Goal: Information Seeking & Learning: Learn about a topic

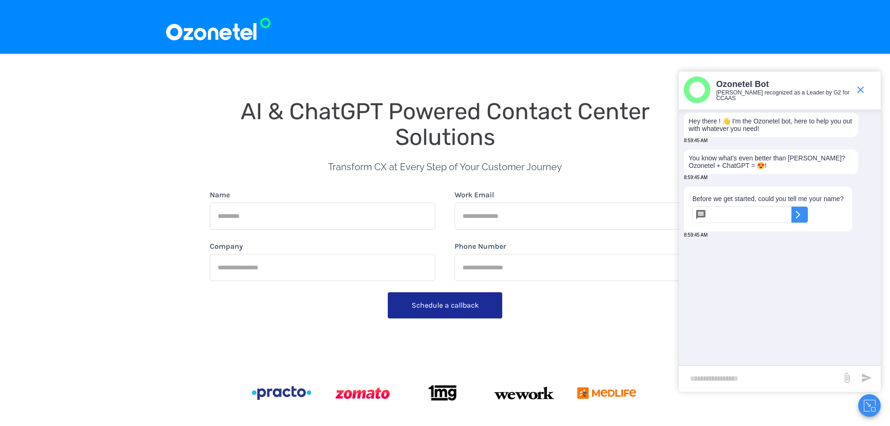
click at [231, 35] on img at bounding box center [218, 26] width 107 height 31
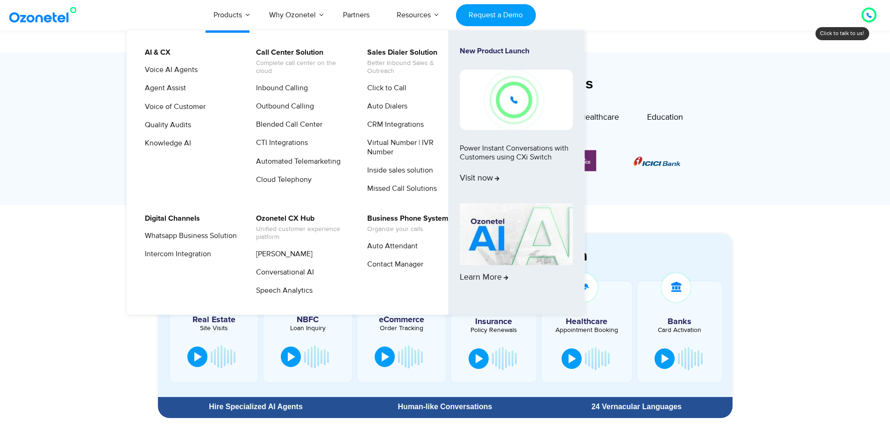
scroll to position [327, 0]
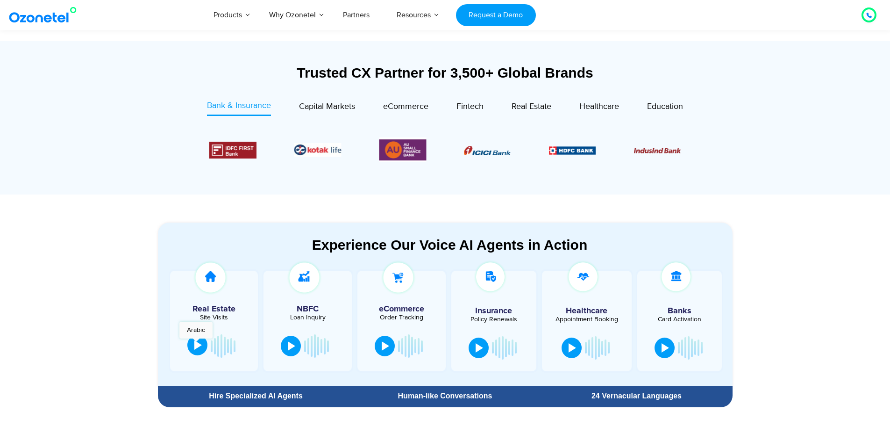
click at [196, 343] on div at bounding box center [197, 344] width 7 height 9
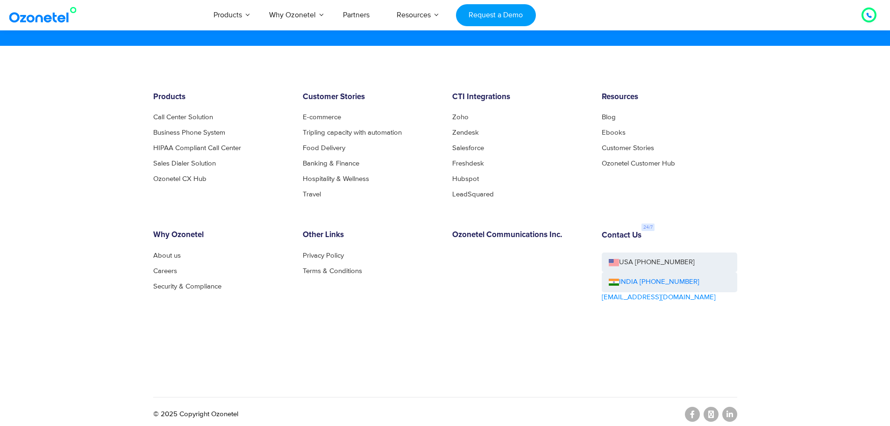
scroll to position [5069, 0]
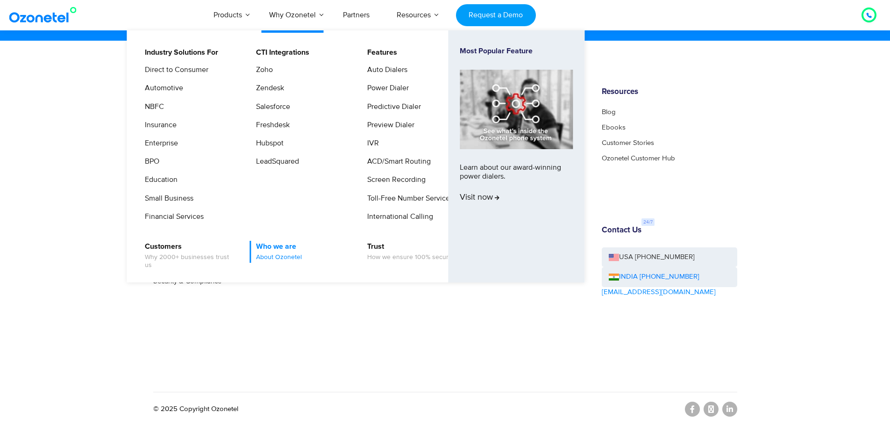
click at [268, 255] on span "About Ozonetel" at bounding box center [279, 257] width 46 height 8
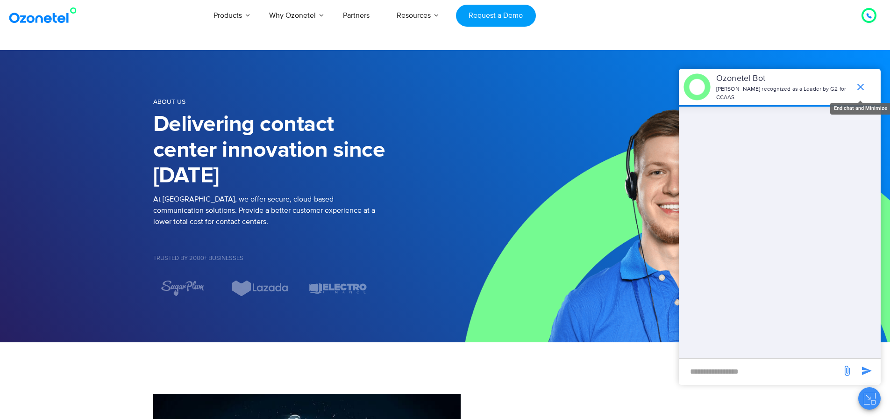
click at [861, 84] on icon "end chat or minimize" at bounding box center [861, 87] width 7 height 7
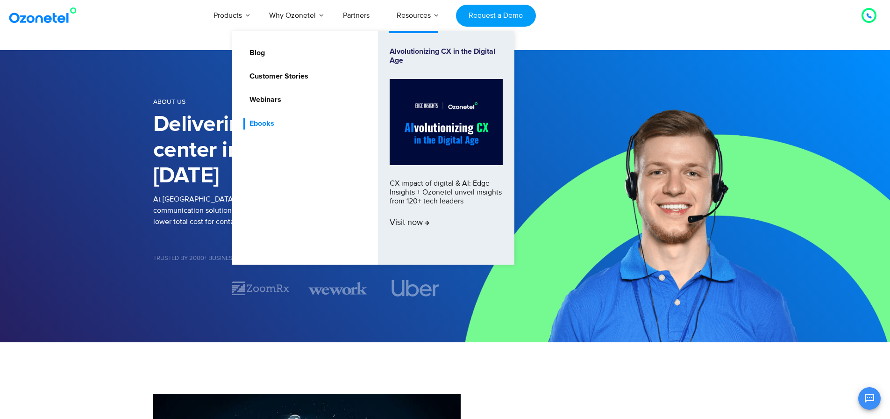
click at [266, 124] on link "Ebooks" at bounding box center [260, 124] width 32 height 12
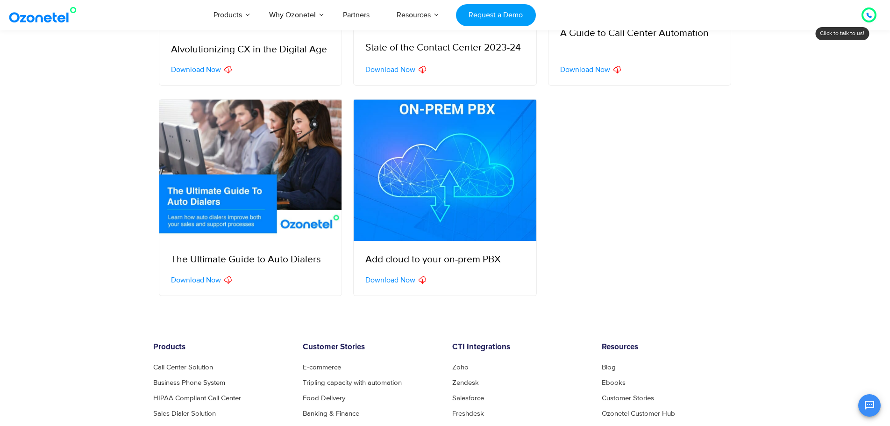
scroll to position [374, 0]
